Goal: Task Accomplishment & Management: Manage account settings

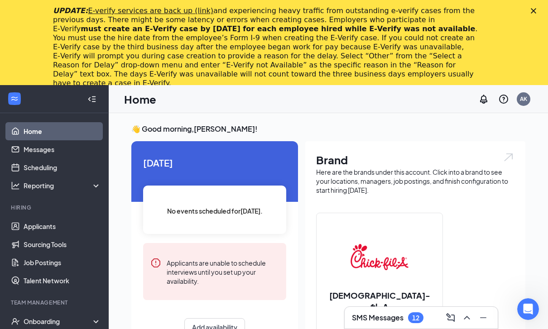
click at [530, 14] on div "UPDATE: E-verify services are back up (link) and experiencing heavy traffic fro…" at bounding box center [274, 47] width 548 height 87
click at [532, 10] on icon "Close" at bounding box center [533, 10] width 5 height 5
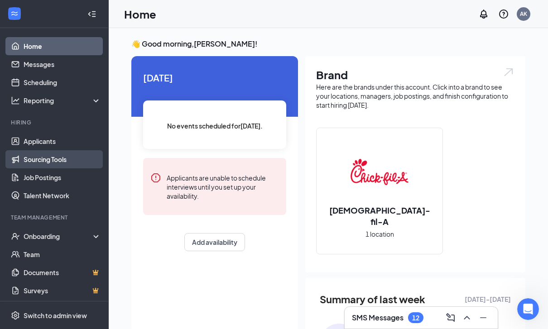
click at [49, 154] on link "Sourcing Tools" at bounding box center [62, 159] width 77 height 18
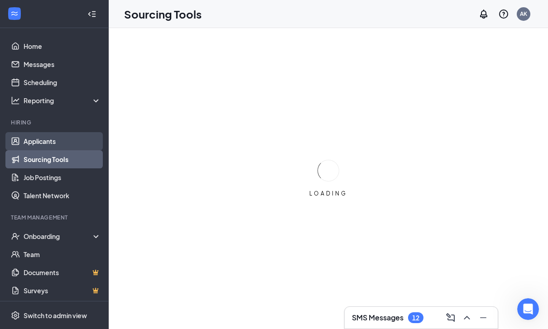
click at [54, 138] on link "Applicants" at bounding box center [62, 141] width 77 height 18
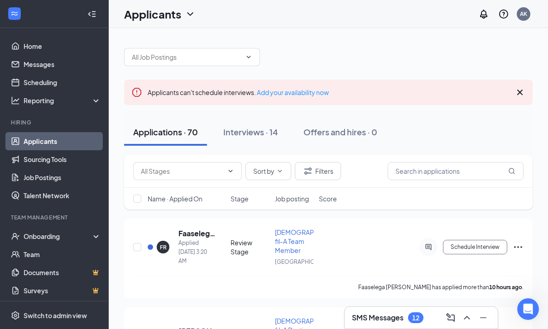
click at [380, 321] on h3 "SMS Messages" at bounding box center [378, 318] width 52 height 10
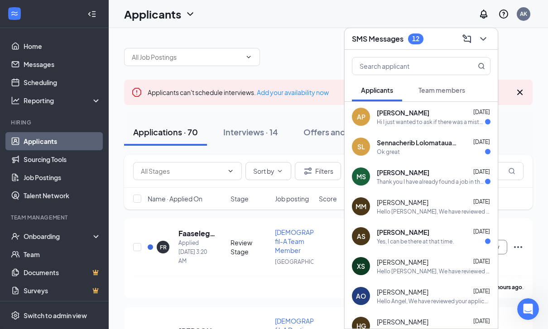
click at [442, 121] on div "Hi I just wanted to ask if there was a mistake because it says [DATE] but the 1…" at bounding box center [431, 122] width 108 height 8
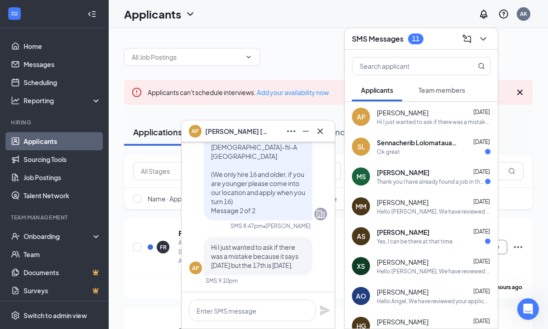
click at [320, 134] on icon "Cross" at bounding box center [320, 131] width 11 height 11
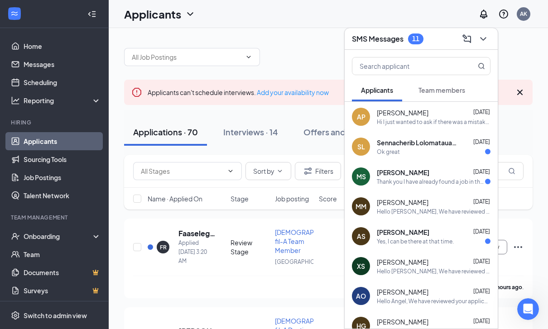
click at [431, 40] on div "SMS Messages 11" at bounding box center [421, 39] width 139 height 14
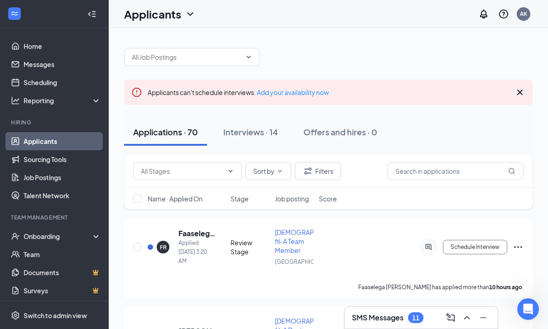
click at [521, 97] on icon "Cross" at bounding box center [520, 92] width 11 height 11
